Goal: Task Accomplishment & Management: Complete application form

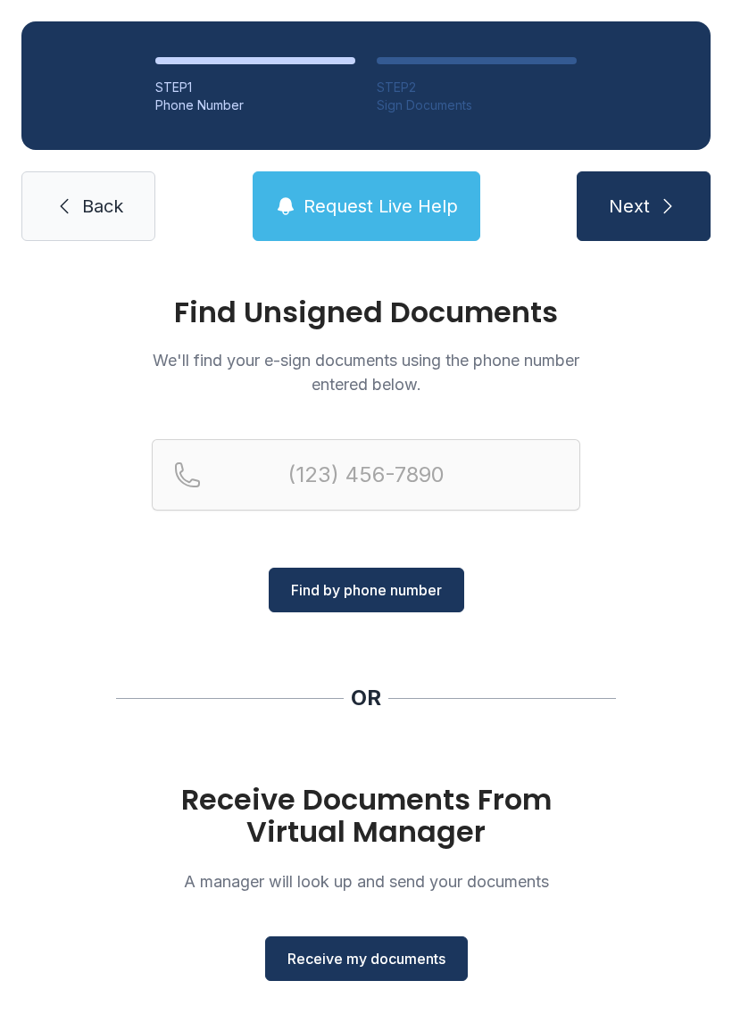
click at [346, 962] on span "Receive my documents" at bounding box center [366, 958] width 158 height 21
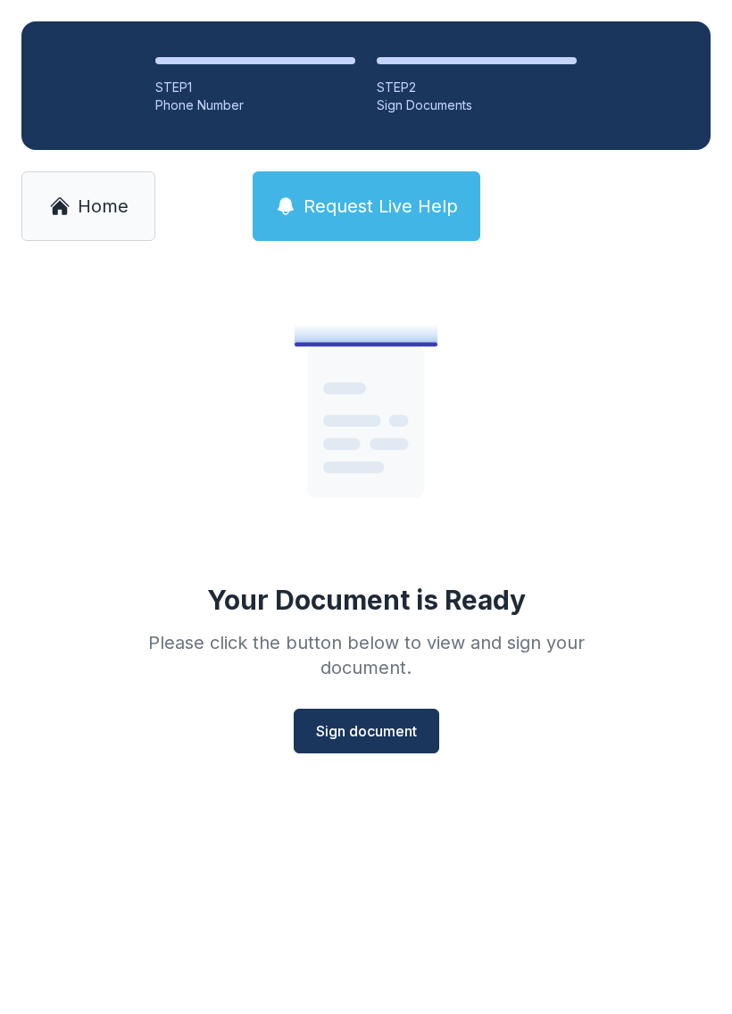
click at [389, 737] on span "Sign document" at bounding box center [366, 730] width 101 height 21
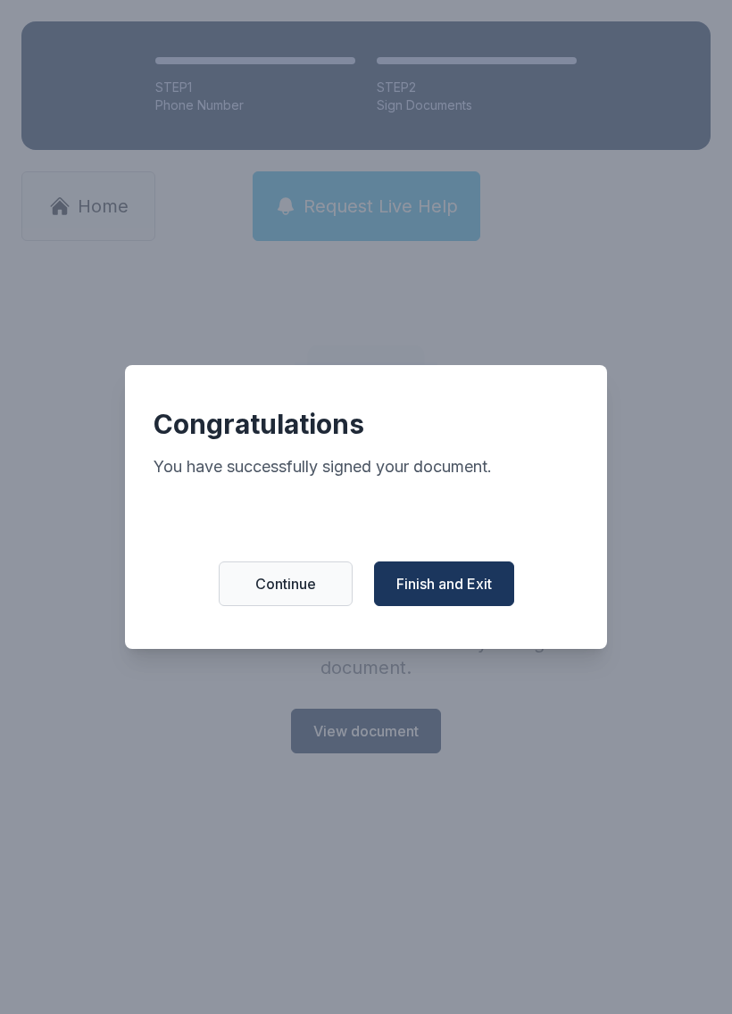
click at [475, 587] on span "Finish and Exit" at bounding box center [444, 583] width 96 height 21
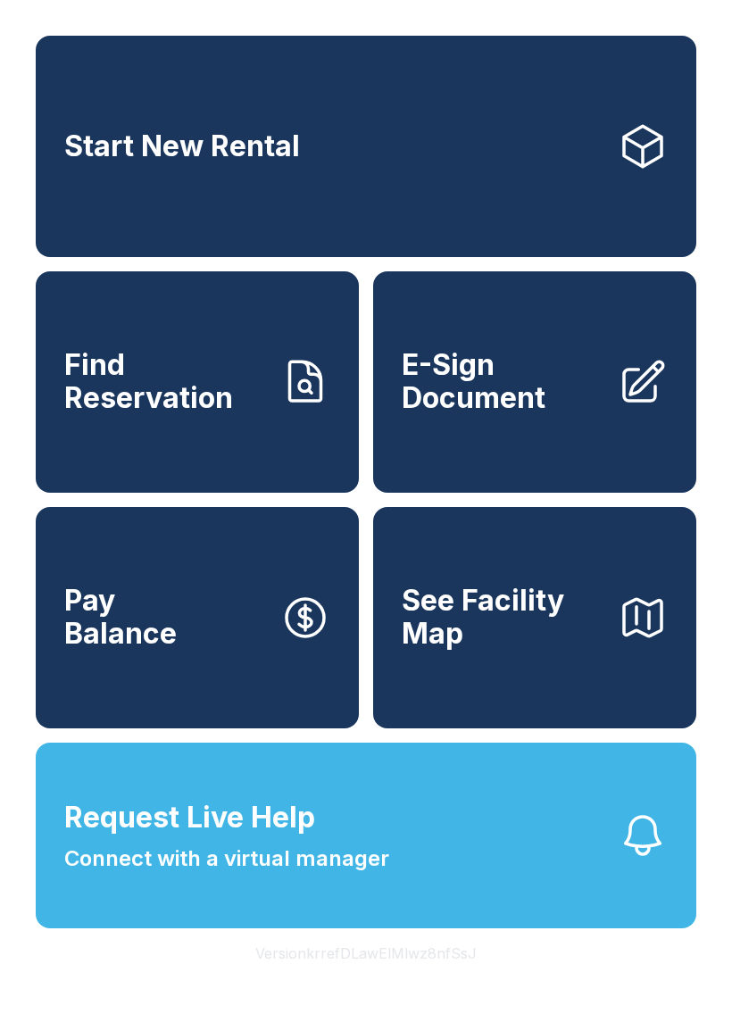
click at [539, 650] on span "See Facility Map" at bounding box center [503, 617] width 202 height 65
click at [541, 385] on span "E-Sign Document" at bounding box center [503, 381] width 202 height 65
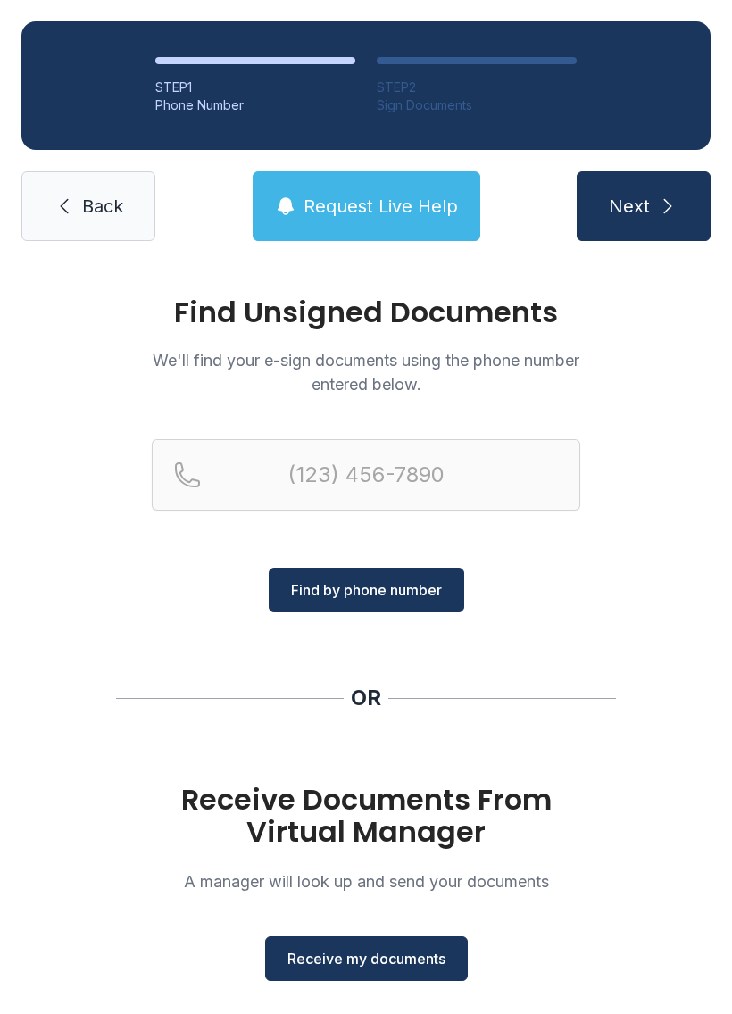
click at [406, 214] on span "Request Live Help" at bounding box center [381, 206] width 154 height 25
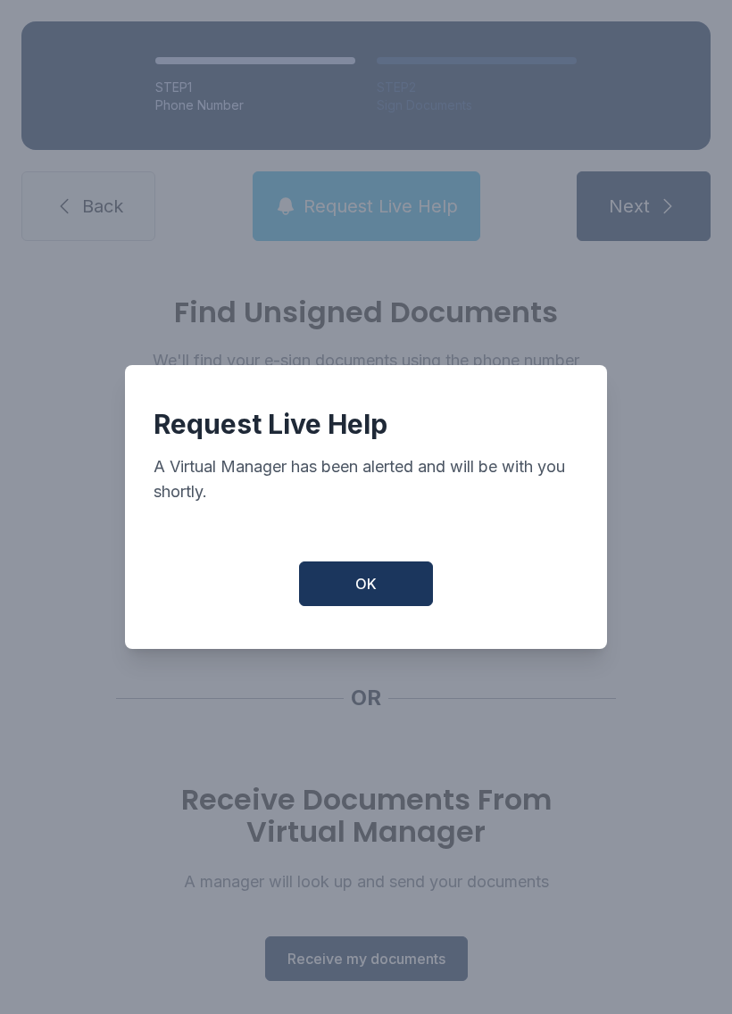
click at [389, 582] on button "OK" at bounding box center [366, 584] width 134 height 45
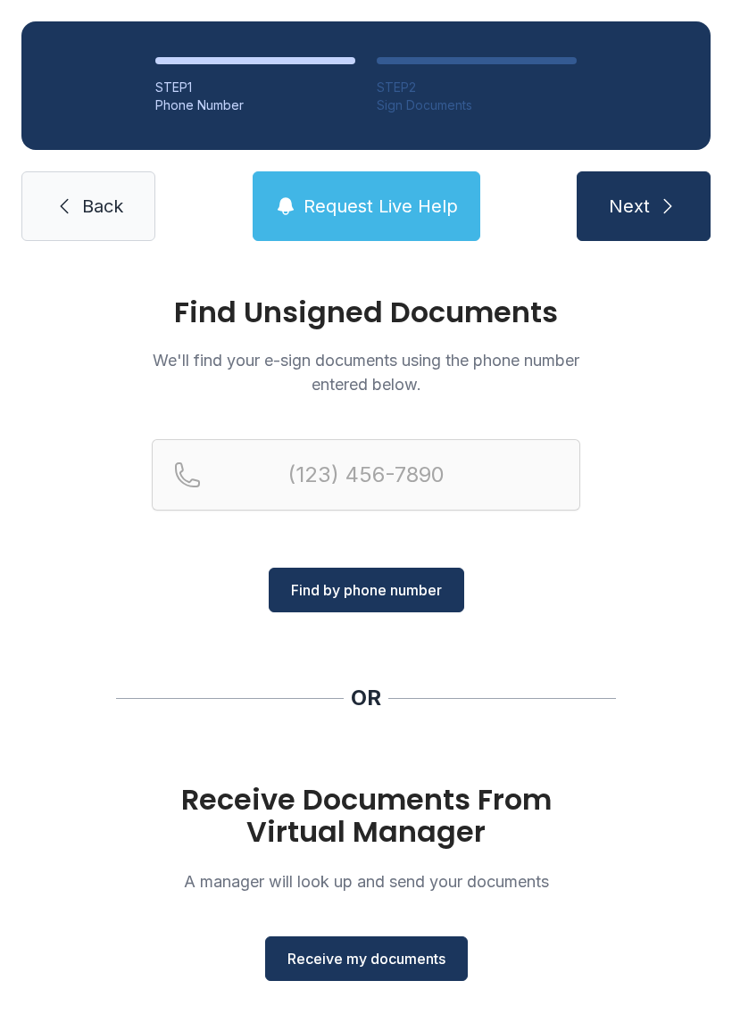
click at [377, 950] on span "Receive my documents" at bounding box center [366, 958] width 158 height 21
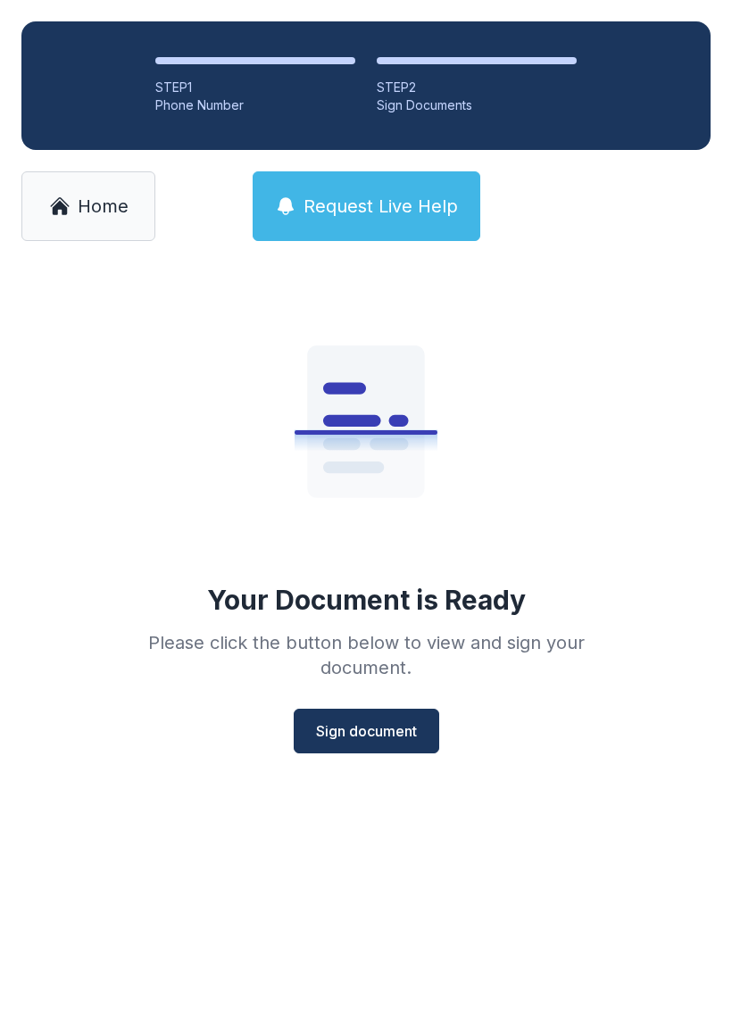
click at [353, 722] on span "Sign document" at bounding box center [366, 730] width 101 height 21
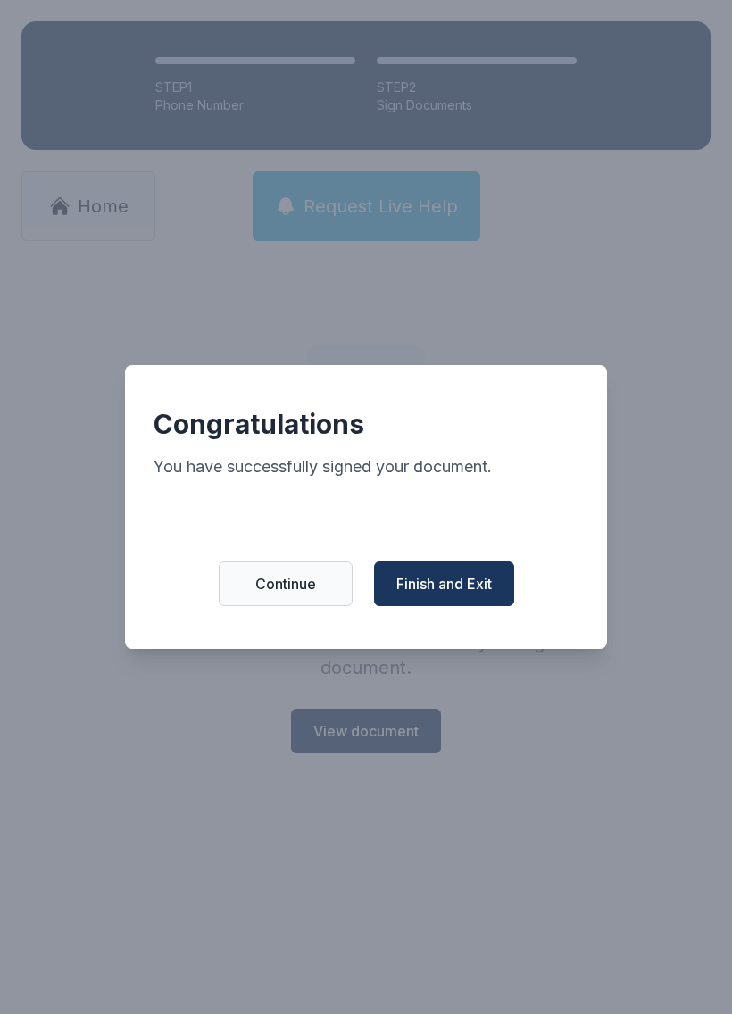
click at [454, 588] on span "Finish and Exit" at bounding box center [444, 583] width 96 height 21
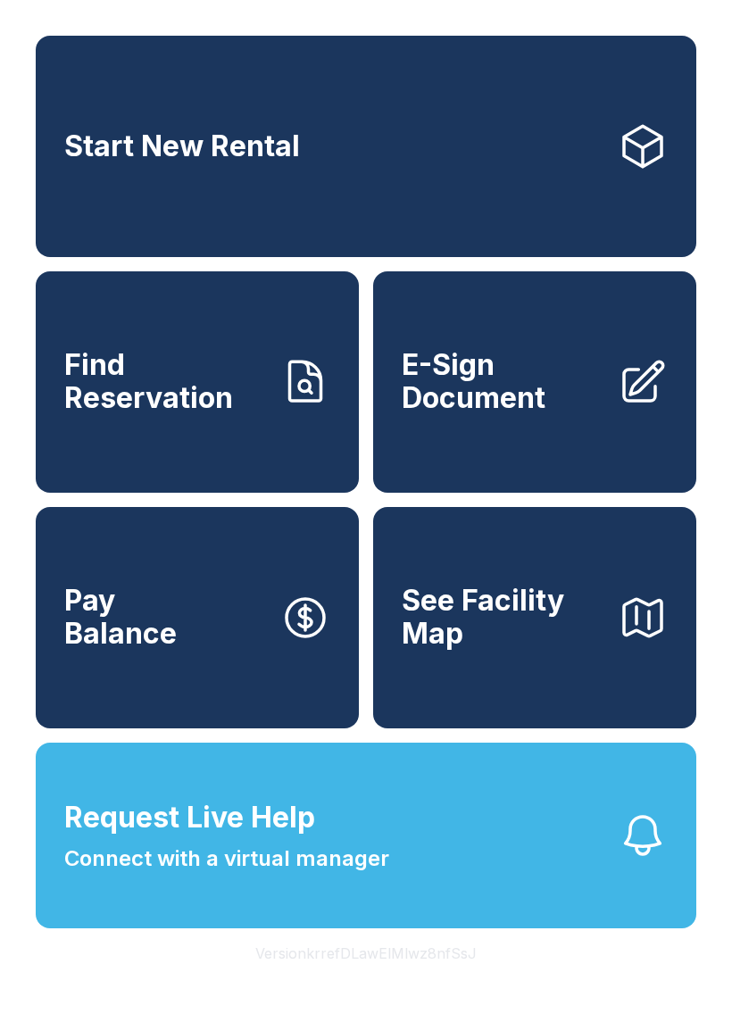
click at [196, 651] on button "Pay Balance" at bounding box center [197, 617] width 323 height 221
